Goal: Task Accomplishment & Management: Use online tool/utility

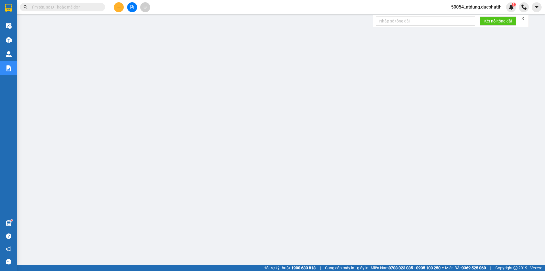
click at [131, 5] on icon "file-add" at bounding box center [132, 7] width 3 height 4
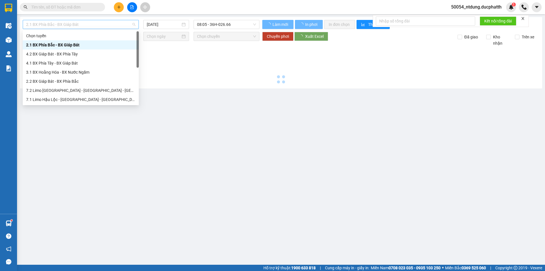
click at [93, 25] on span "2.1 BX Phía Bắc - BX Giáp Bát" at bounding box center [80, 24] width 109 height 9
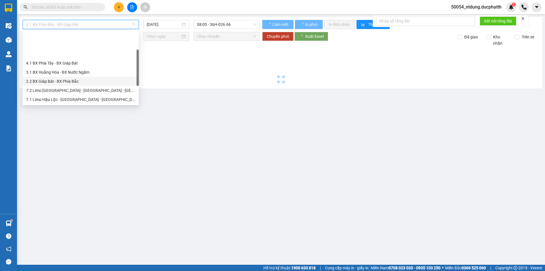
scroll to position [57, 0]
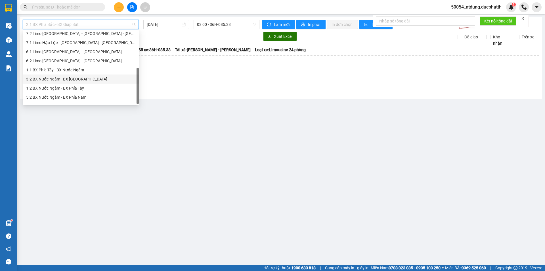
scroll to position [64, 0]
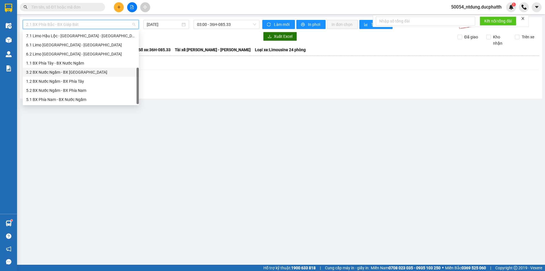
click at [83, 72] on div "3.2 BX Nước Ngầm - BX [GEOGRAPHIC_DATA]" at bounding box center [80, 72] width 109 height 6
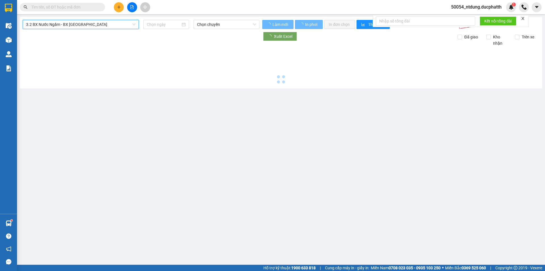
type input "[DATE]"
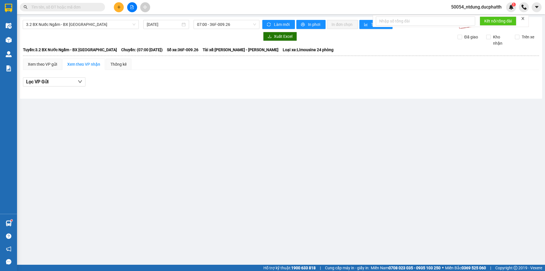
click at [214, 29] on div "3.2 BX Nước Ngầm - BX [GEOGRAPHIC_DATA] [DATE] 07:00 - 36F-009.26 Làm mới In ph…" at bounding box center [281, 57] width 522 height 81
click at [215, 26] on span "07:00 - 36F-009.26" at bounding box center [226, 24] width 59 height 9
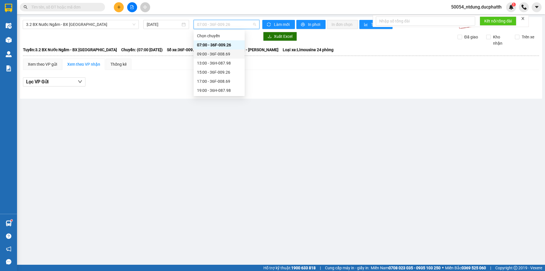
click at [216, 54] on div "09:00 - 36F-008.69" at bounding box center [219, 54] width 44 height 6
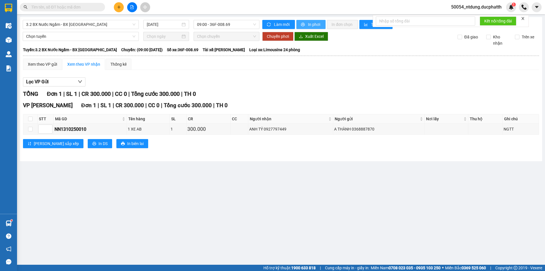
click at [313, 25] on span "In phơi" at bounding box center [314, 24] width 13 height 6
